Goal: Information Seeking & Learning: Find specific fact

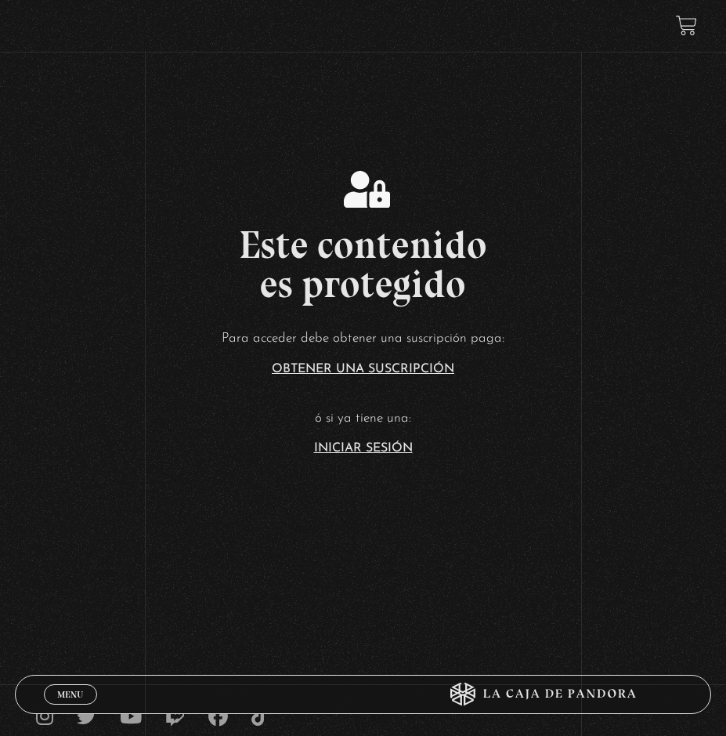
click at [346, 461] on section "Este contenido es protegido Para acceder debe obtener una suscripción paga: Obt…" at bounding box center [363, 294] width 726 height 589
click at [346, 444] on link "Iniciar Sesión" at bounding box center [363, 448] width 99 height 13
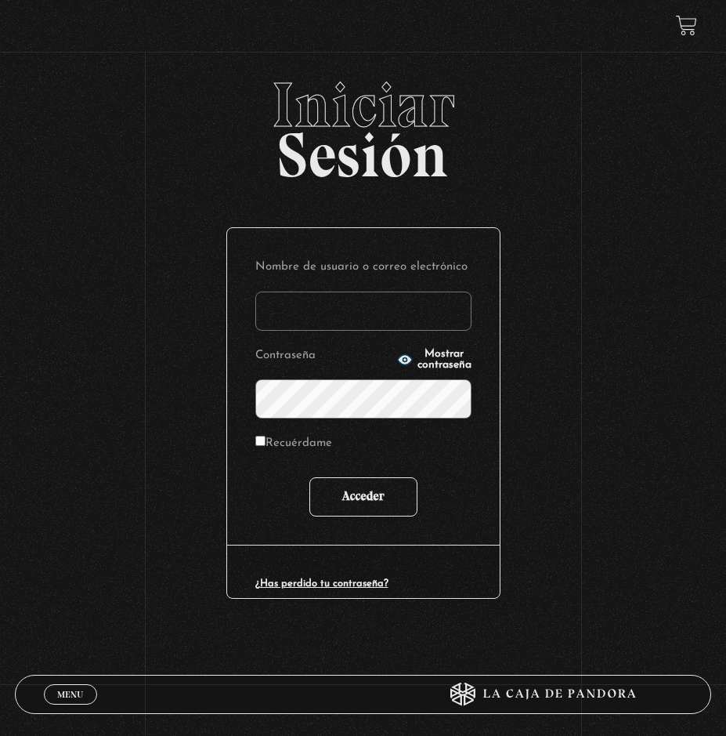
type input "[EMAIL_ADDRESS][DOMAIN_NAME]"
click at [330, 501] on input "Acceder" at bounding box center [364, 496] width 108 height 39
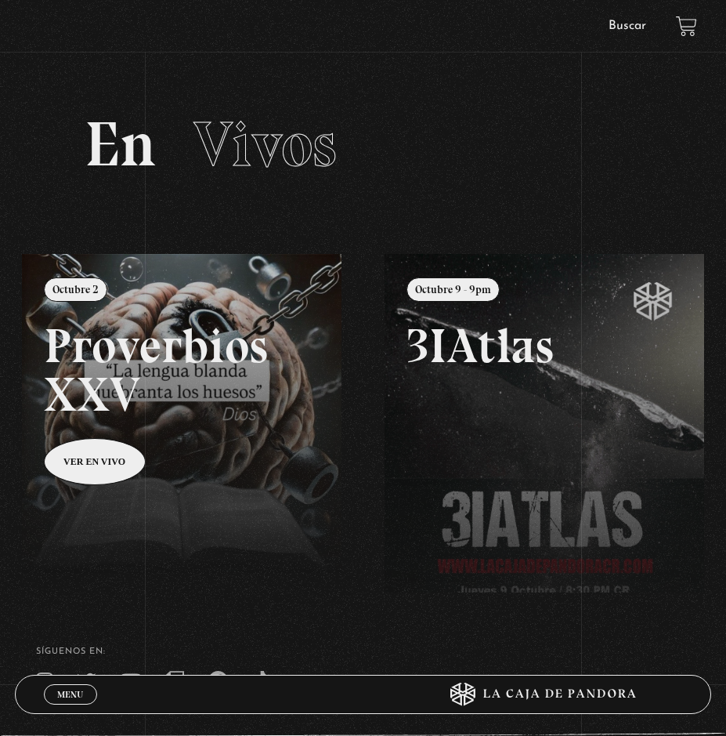
click at [633, 20] on link "Buscar" at bounding box center [628, 26] width 38 height 13
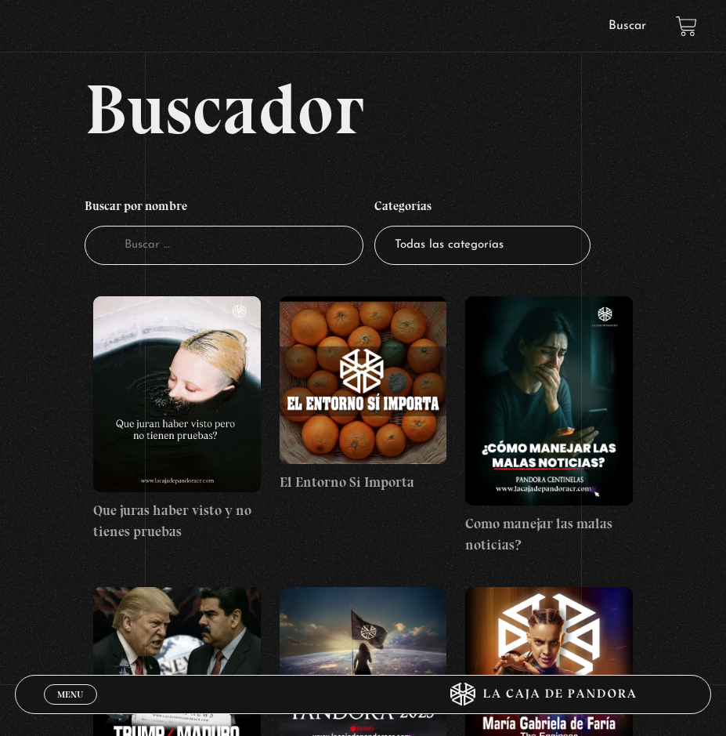
click at [197, 265] on input "Buscador" at bounding box center [224, 246] width 279 height 40
type input "madona"
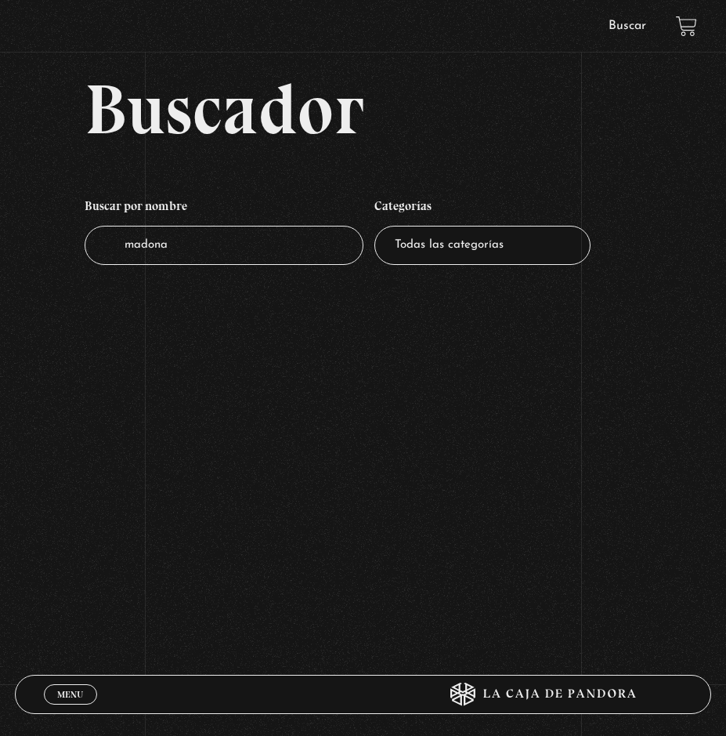
click at [159, 253] on input "madona" at bounding box center [224, 246] width 279 height 40
type input "madonna"
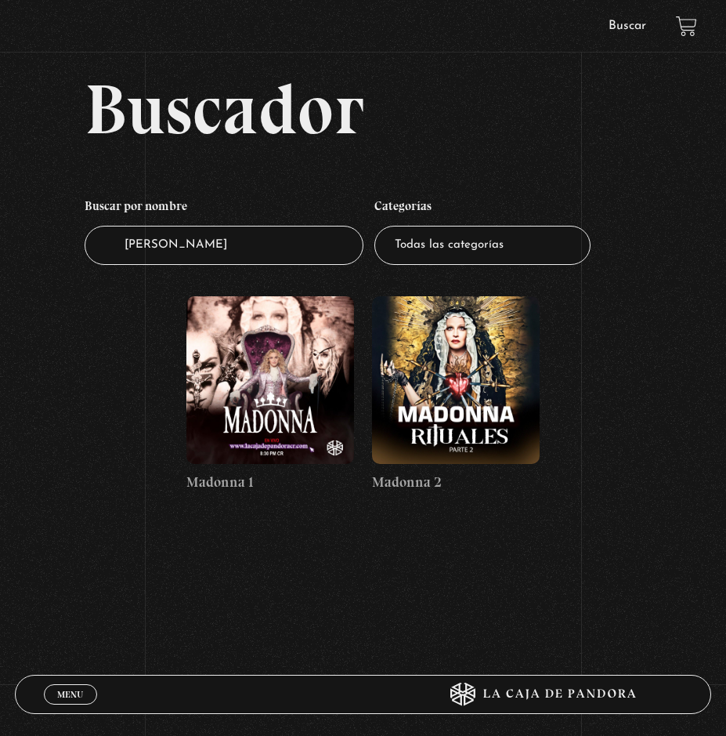
click at [480, 366] on figure at bounding box center [456, 380] width 168 height 168
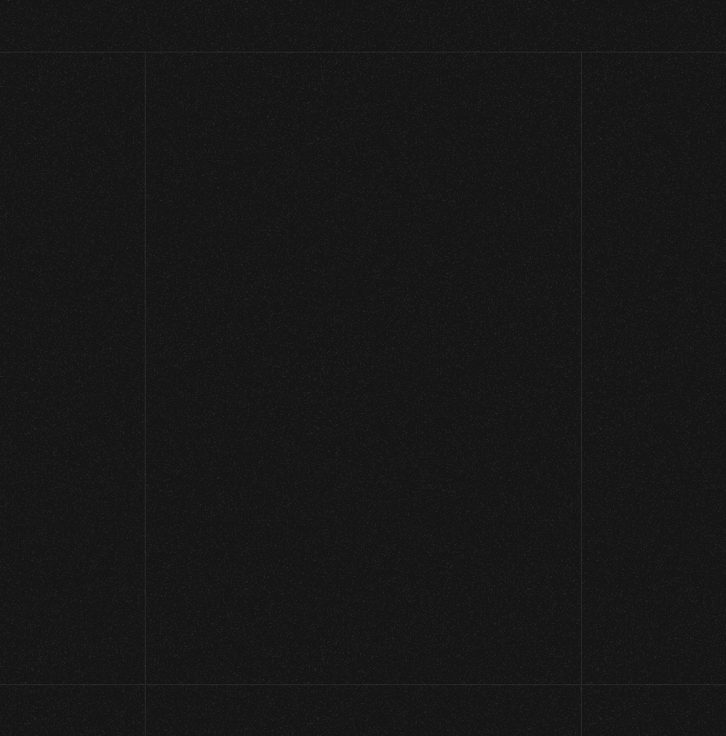
scroll to position [155, 0]
